Goal: Information Seeking & Learning: Learn about a topic

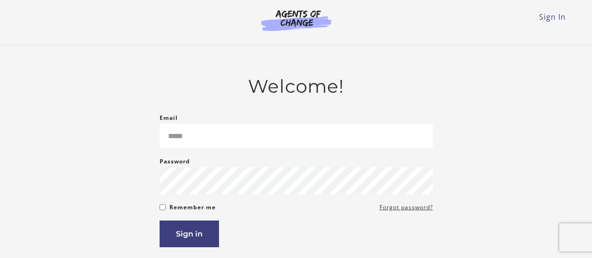
click at [333, 132] on input "Email" at bounding box center [296, 135] width 273 height 25
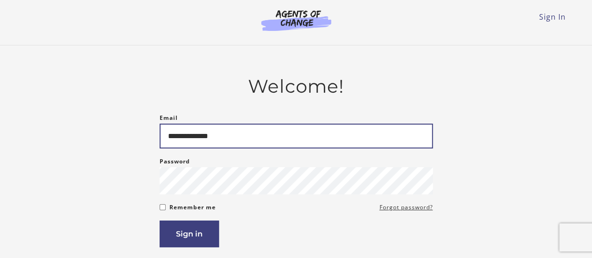
type input "**********"
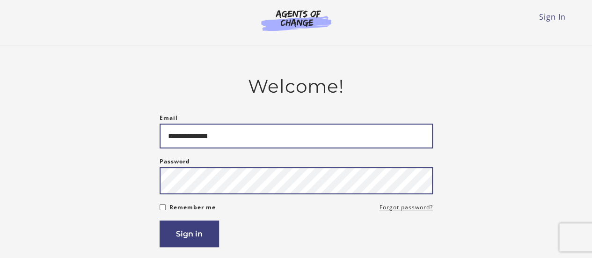
click at [160, 220] on button "Sign in" at bounding box center [189, 233] width 59 height 27
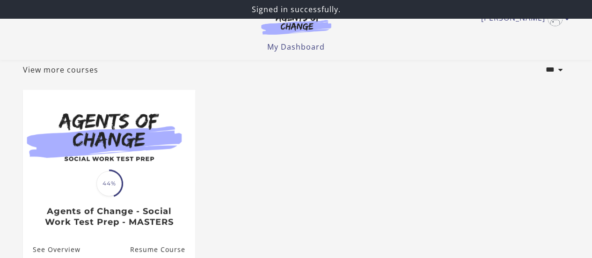
scroll to position [63, 0]
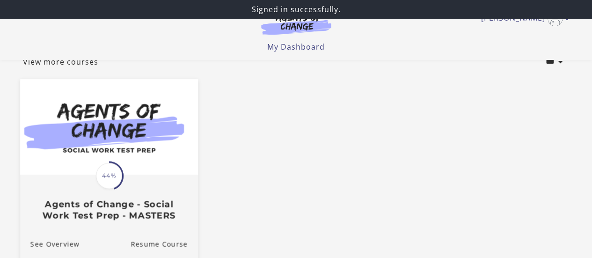
click at [105, 176] on span "44%" at bounding box center [109, 175] width 26 height 26
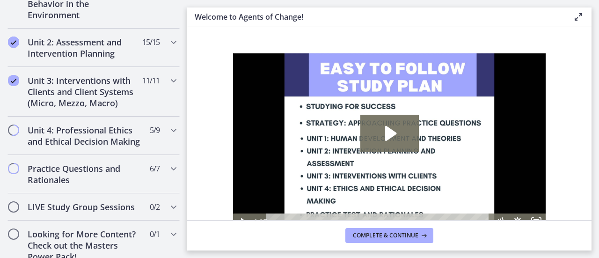
scroll to position [682, 0]
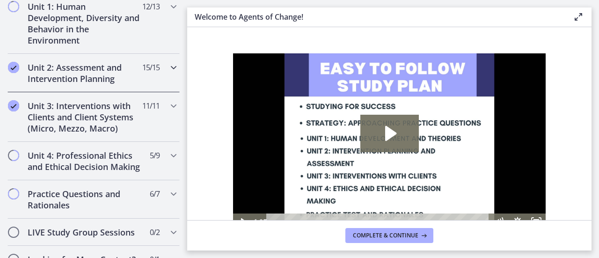
click at [168, 65] on icon "Chapters" at bounding box center [173, 67] width 11 height 11
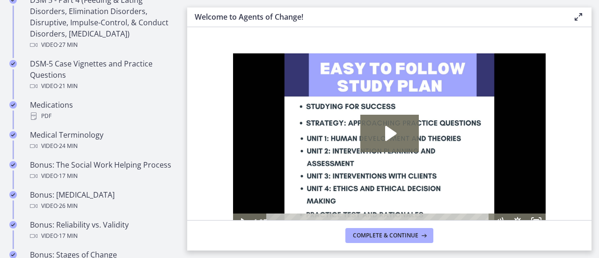
scroll to position [659, 0]
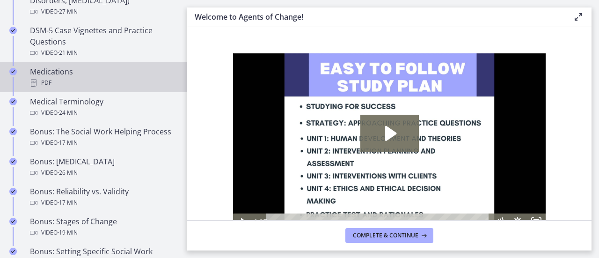
click at [51, 79] on div "PDF" at bounding box center [103, 82] width 146 height 11
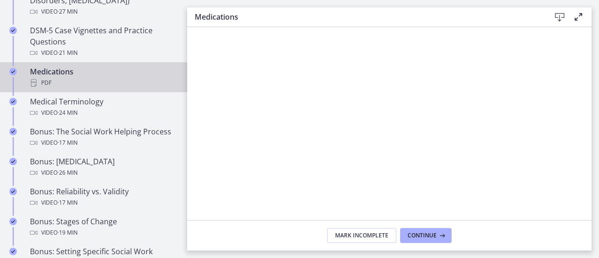
click at [559, 15] on icon at bounding box center [559, 17] width 11 height 11
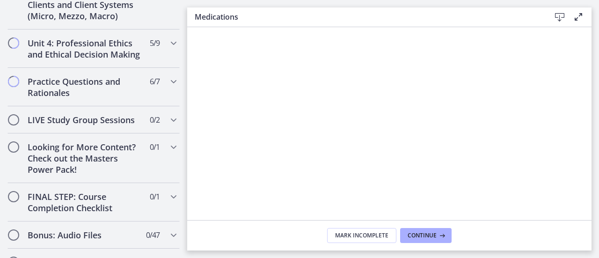
scroll to position [968, 0]
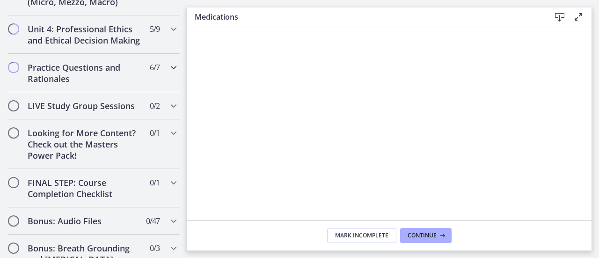
click at [169, 73] on icon "Chapters" at bounding box center [173, 67] width 11 height 11
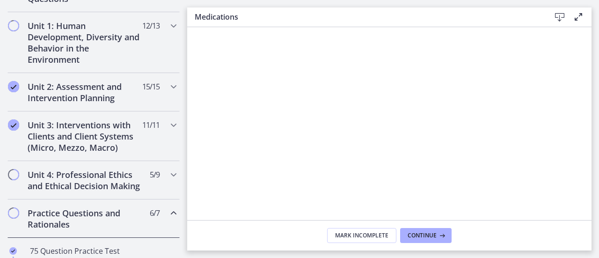
scroll to position [256, 0]
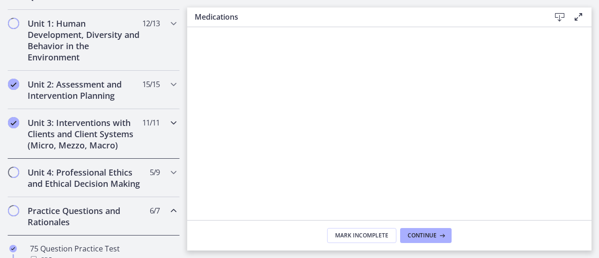
click at [168, 117] on icon "Chapters" at bounding box center [173, 122] width 11 height 11
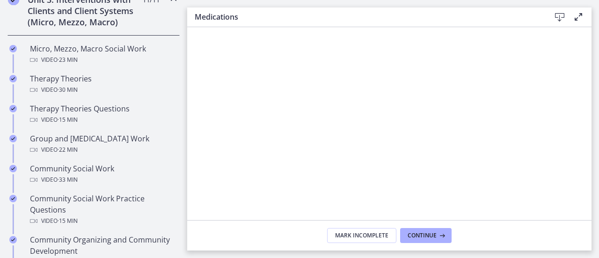
scroll to position [242, 0]
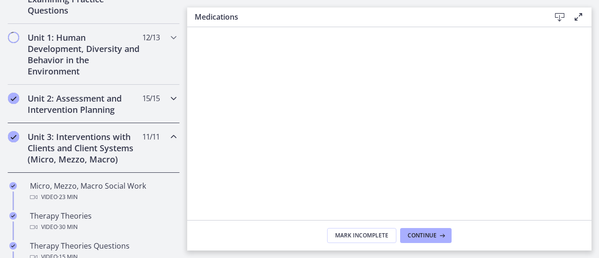
click at [169, 97] on icon "Chapters" at bounding box center [173, 98] width 11 height 11
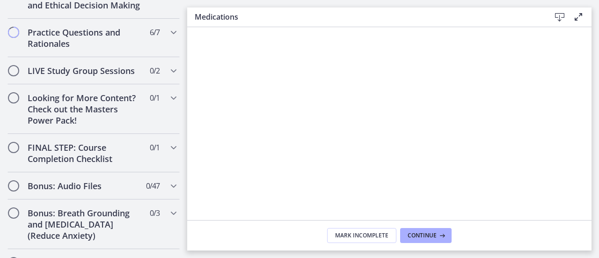
scroll to position [1082, 0]
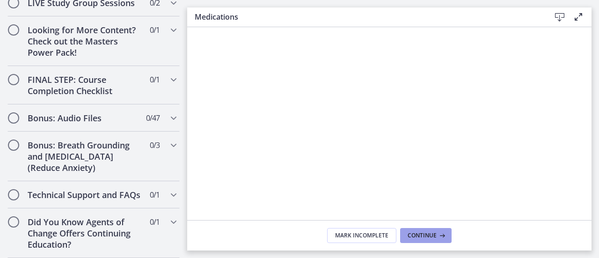
click at [437, 238] on icon at bounding box center [440, 235] width 9 height 7
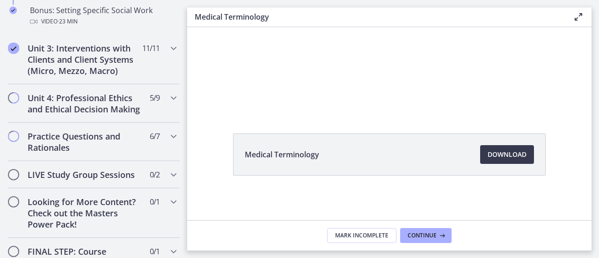
scroll to position [896, 0]
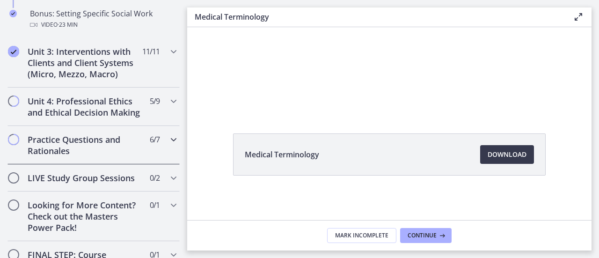
click at [168, 145] on icon "Chapters" at bounding box center [173, 139] width 11 height 11
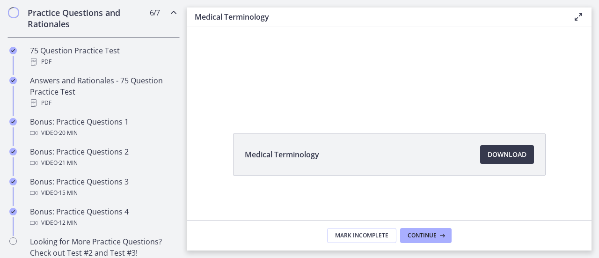
scroll to position [453, 0]
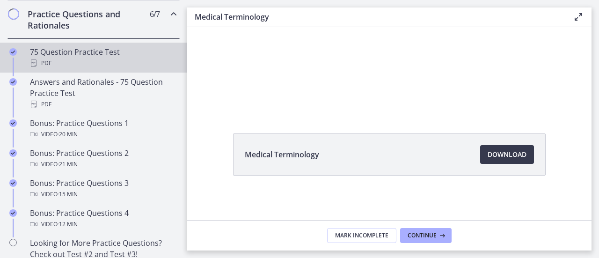
click at [90, 69] on div "PDF" at bounding box center [103, 63] width 146 height 11
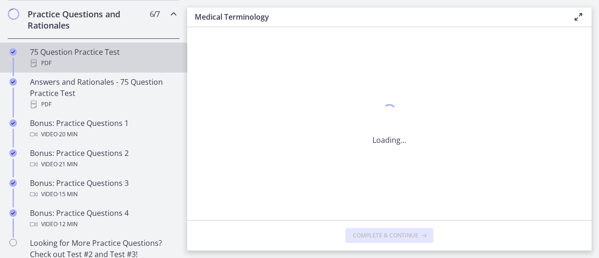
scroll to position [0, 0]
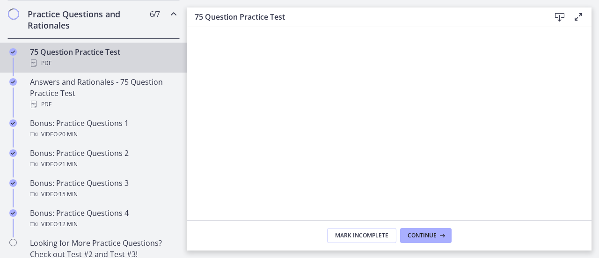
drag, startPoint x: 593, startPoint y: 47, endPoint x: 504, endPoint y: 220, distance: 195.0
click at [504, 220] on footer "Mark Incomplete Continue" at bounding box center [389, 235] width 404 height 30
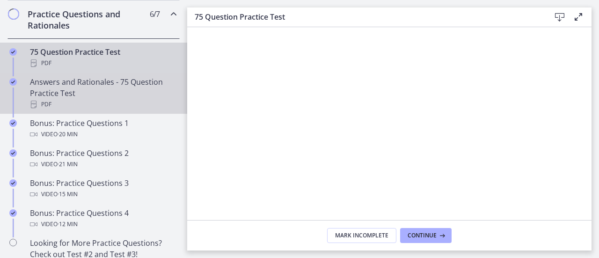
click at [82, 96] on div "Answers and Rationales - 75 Question Practice Test PDF" at bounding box center [103, 93] width 146 height 34
